Goal: Task Accomplishment & Management: Manage account settings

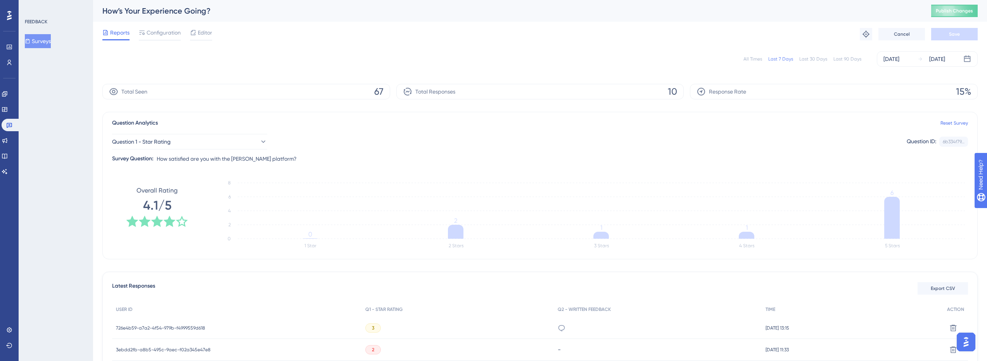
click at [49, 39] on button "Surveys" at bounding box center [38, 41] width 26 height 14
click at [10, 126] on icon at bounding box center [9, 125] width 6 height 6
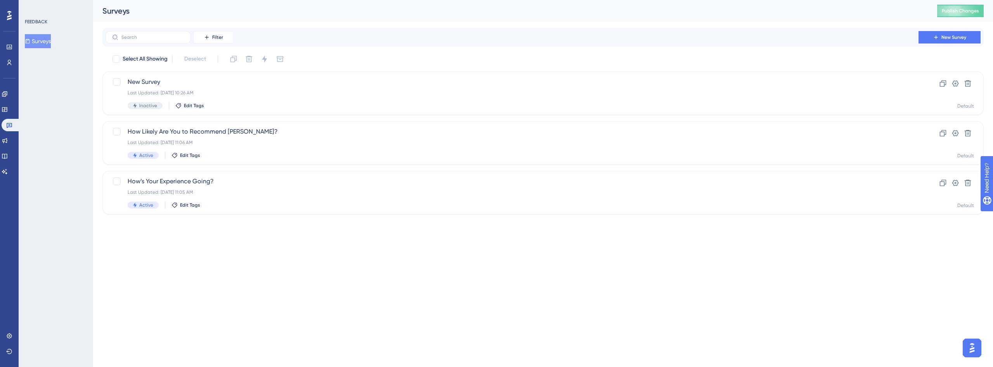
click at [13, 40] on div "Performance Users" at bounding box center [9, 45] width 12 height 47
click at [12, 44] on link at bounding box center [9, 47] width 6 height 12
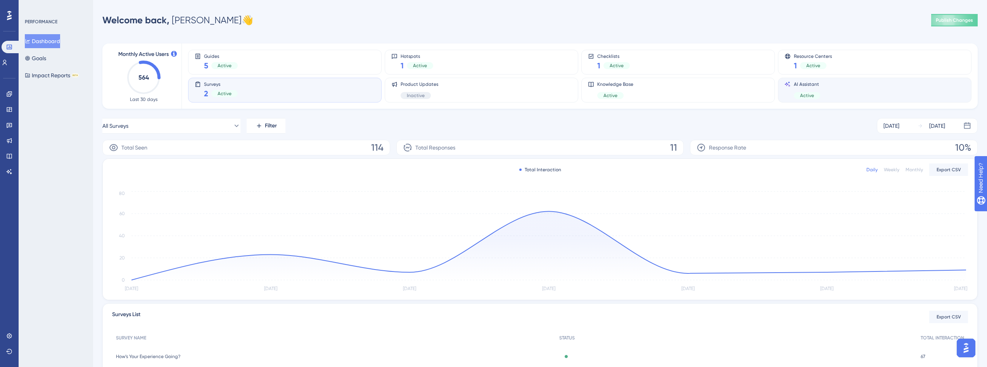
click at [820, 87] on span "AI Assistant" at bounding box center [807, 84] width 26 height 6
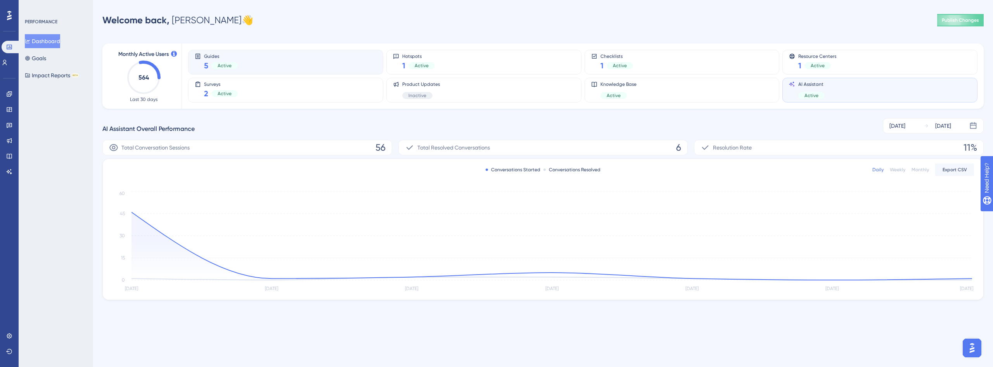
click at [341, 57] on div "Guides 5 Active" at bounding box center [286, 62] width 182 height 18
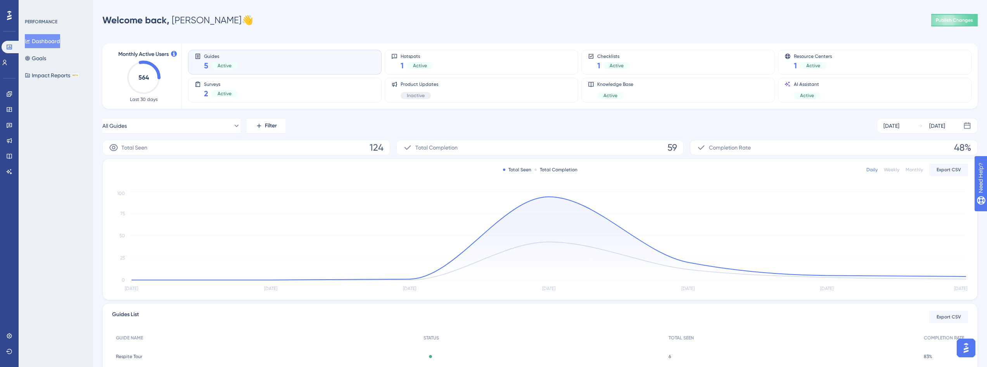
click at [16, 40] on div "Performance Users" at bounding box center [10, 45] width 16 height 47
click at [9, 48] on icon at bounding box center [9, 47] width 6 height 6
click at [10, 46] on icon at bounding box center [9, 47] width 6 height 6
click at [8, 62] on icon at bounding box center [5, 62] width 6 height 6
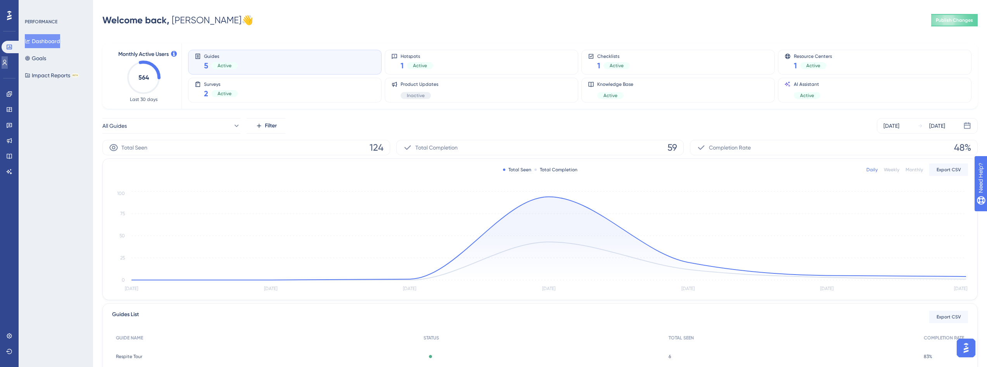
click at [7, 64] on icon at bounding box center [5, 62] width 4 height 5
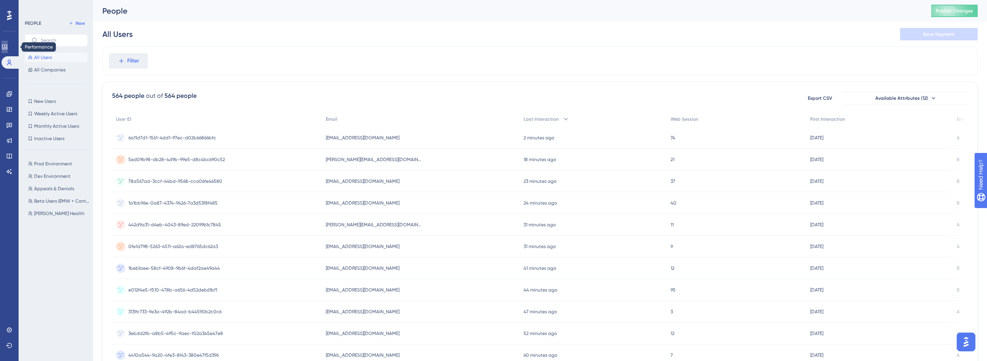
click at [5, 49] on link at bounding box center [5, 47] width 6 height 12
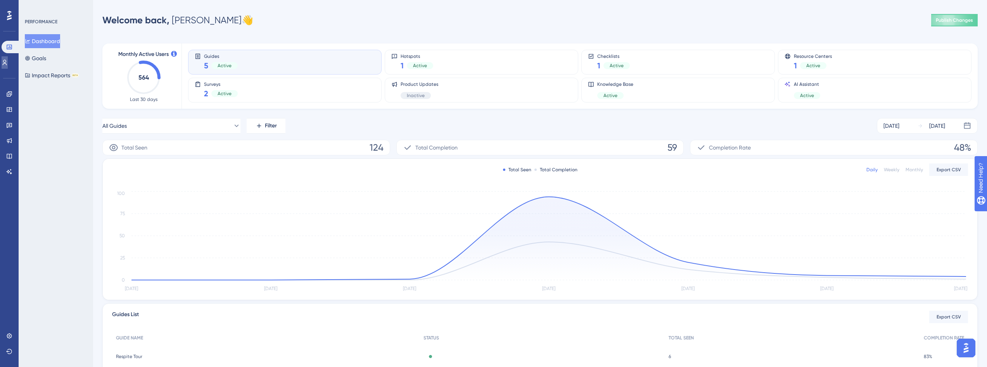
click at [7, 64] on icon at bounding box center [5, 62] width 4 height 5
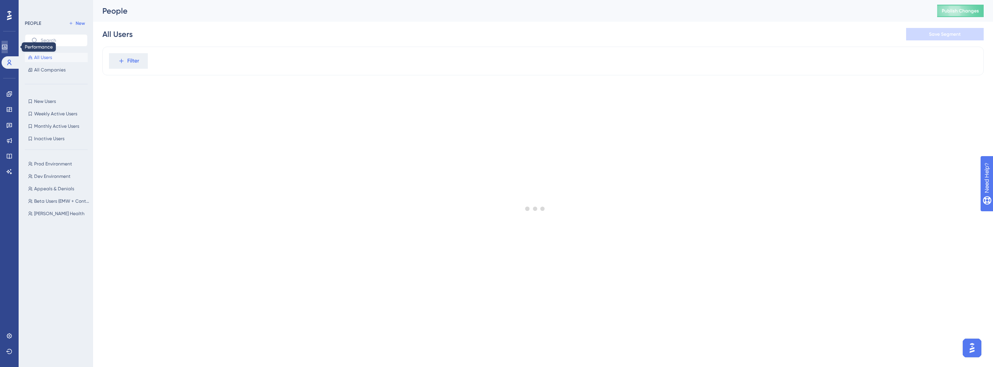
click at [7, 47] on icon at bounding box center [4, 47] width 5 height 5
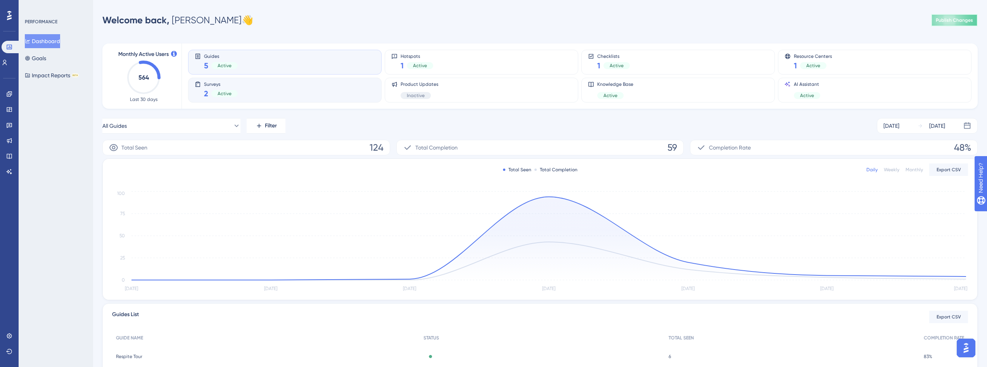
click at [969, 17] on span "Publish Changes" at bounding box center [954, 20] width 37 height 6
click at [232, 93] on div "Active" at bounding box center [224, 93] width 26 height 7
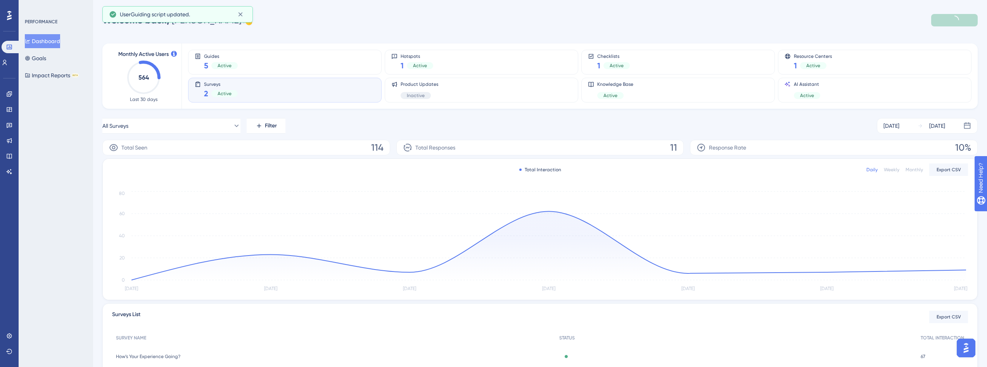
click at [235, 93] on div "Active" at bounding box center [224, 93] width 26 height 7
click at [239, 14] on icon at bounding box center [241, 14] width 8 height 8
click at [236, 87] on div "Surveys 2 Active" at bounding box center [221, 90] width 34 height 18
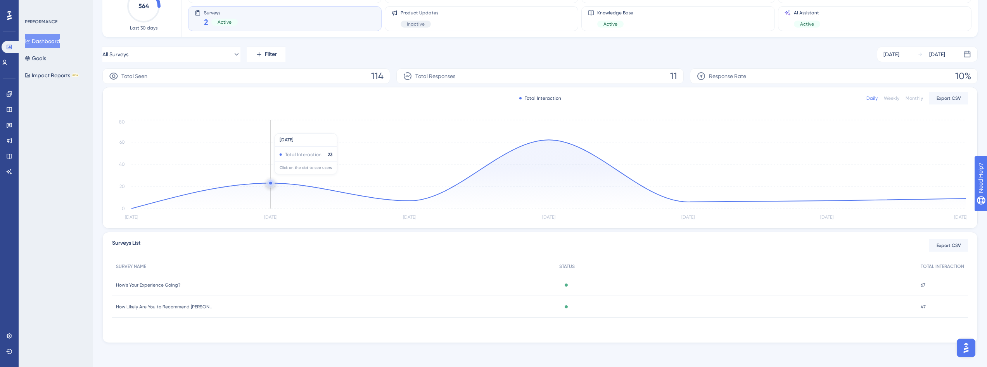
scroll to position [72, 0]
click at [173, 284] on span "How’s Your Experience Going?" at bounding box center [148, 284] width 64 height 6
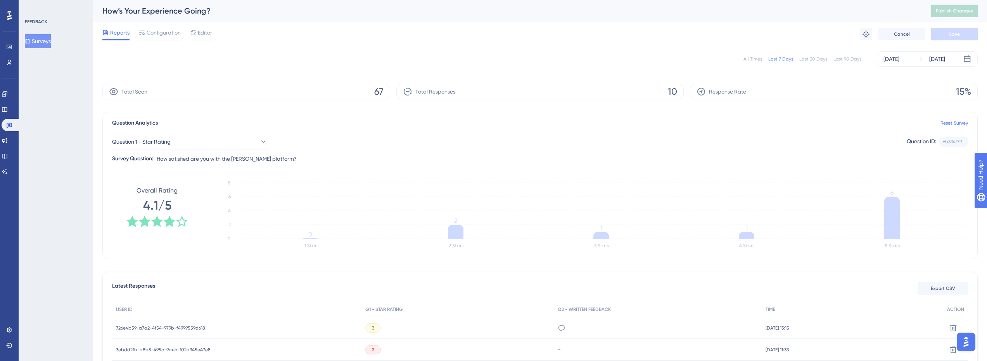
click at [480, 208] on icon "1 Star 2 Stars 3 Stars 4 Stars 5 Stars 0 2 4 6 8 0 2 1 1 6" at bounding box center [589, 215] width 757 height 78
click at [448, 173] on div "Question Analytics Reset Survey Question 1 - Star Rating Question ID: 6b334f79.…" at bounding box center [540, 185] width 876 height 147
